Goal: Task Accomplishment & Management: Complete application form

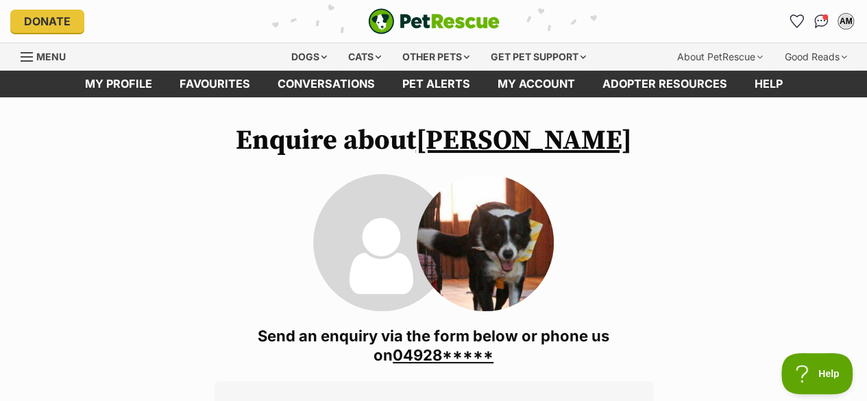
click at [421, 356] on link "04928*****" at bounding box center [443, 355] width 101 height 18
click at [518, 135] on link "[PERSON_NAME]" at bounding box center [524, 140] width 216 height 34
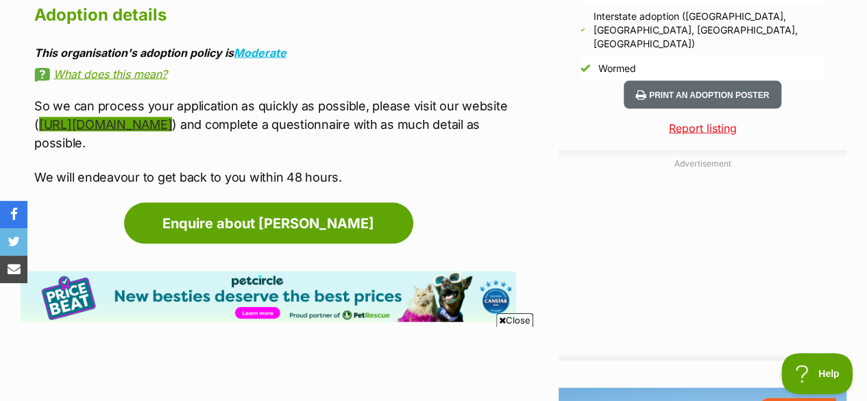
click at [172, 117] on link "https://www.workingpaws.com.au/application-questionnaire" at bounding box center [105, 124] width 133 height 14
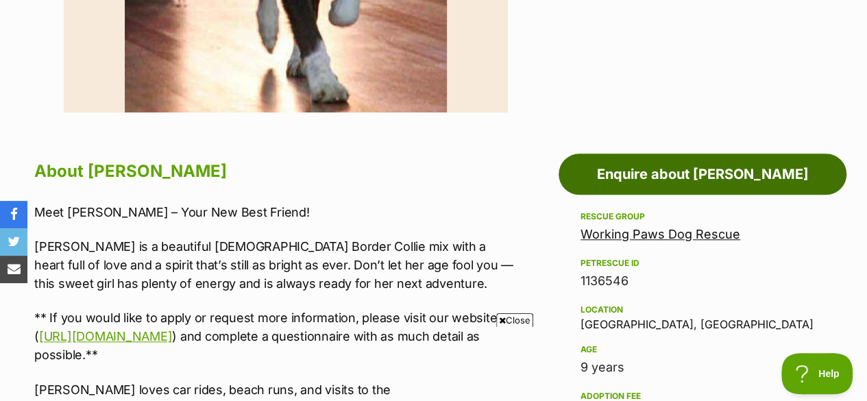
click at [698, 169] on link "Enquire about [PERSON_NAME]" at bounding box center [702, 173] width 288 height 41
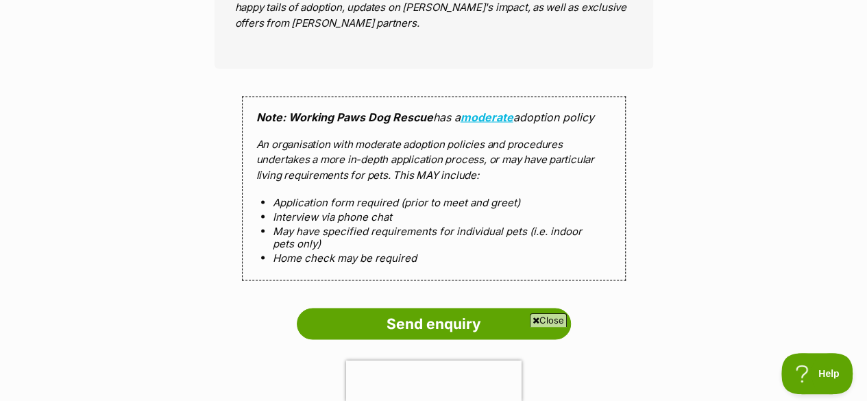
scroll to position [1302, 0]
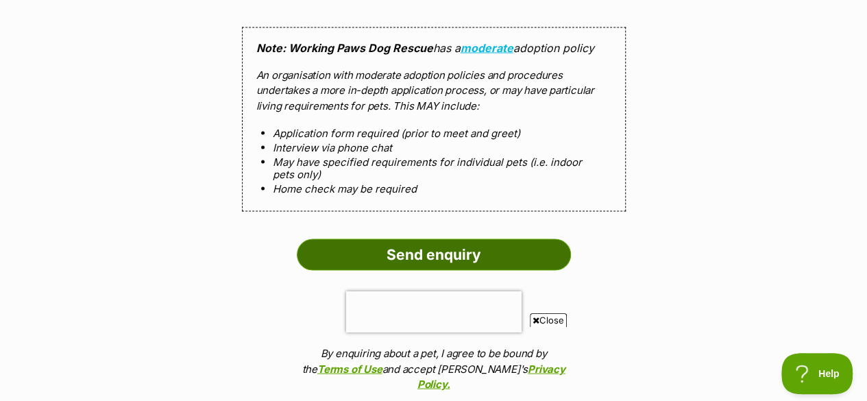
click at [423, 239] on input "Send enquiry" at bounding box center [434, 255] width 274 height 32
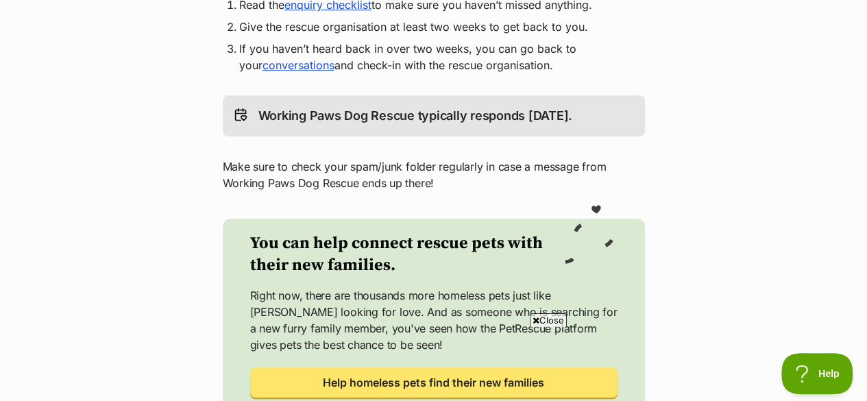
scroll to position [411, 0]
